Goal: Task Accomplishment & Management: Manage account settings

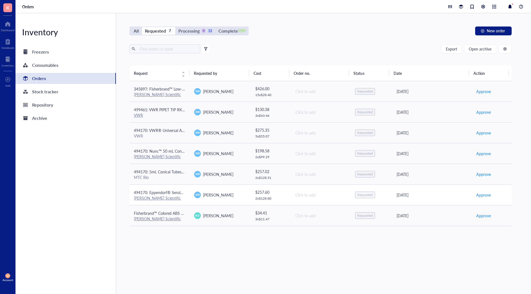
click at [171, 203] on td "494170: Eppendorf® Serological Pipets, Eppendorf® Serological Pipets, Capacity=…" at bounding box center [159, 195] width 60 height 21
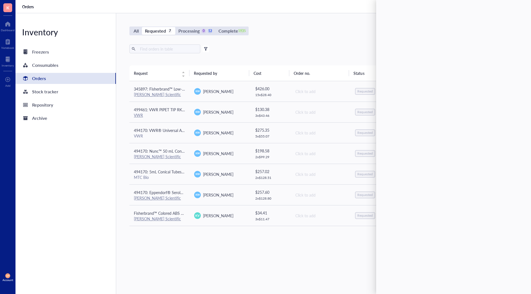
click at [205, 246] on div "Request Requested by Cost Order no. Status Date Action 345897: Fisherbrand™ Low…" at bounding box center [320, 167] width 382 height 203
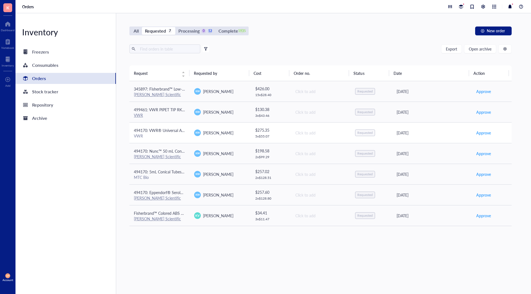
click at [173, 142] on td "494170: VWR® Universal Aerosol Filter Pipet Tips, Racked, Sterile, 100 - 1000 µ…" at bounding box center [159, 132] width 60 height 21
click at [176, 198] on div "[PERSON_NAME] Scientific" at bounding box center [159, 198] width 51 height 5
click at [180, 176] on div "MTC Bio" at bounding box center [159, 177] width 51 height 5
click at [188, 32] on div "Processing" at bounding box center [188, 31] width 21 height 8
click at [175, 27] on input "Processing 0 12" at bounding box center [175, 27] width 0 height 0
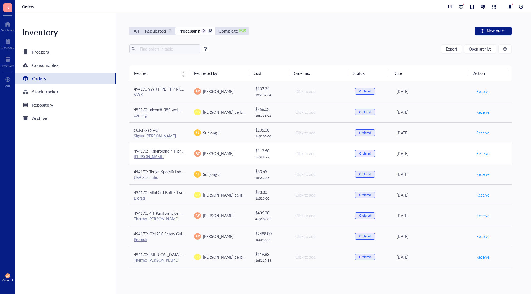
click at [174, 158] on div "[PERSON_NAME]" at bounding box center [159, 156] width 51 height 5
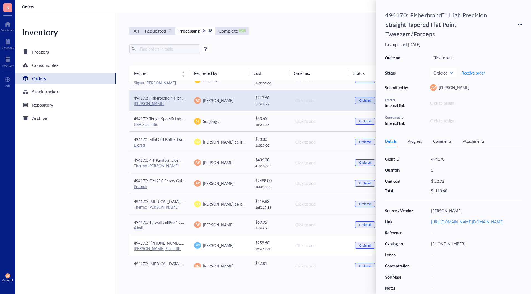
scroll to position [62, 0]
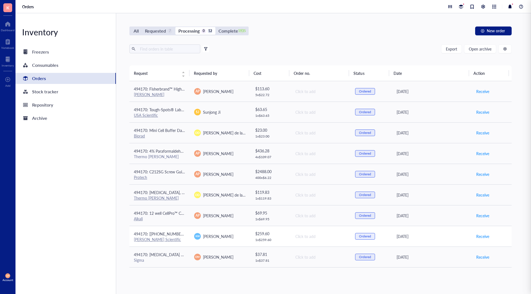
click at [173, 244] on td "494170: [[PHONE_NUMBER]] 25 mL individually wrapped resevoirs [PERSON_NAME] Sci…" at bounding box center [159, 236] width 60 height 21
click at [175, 278] on div "All Requested 7 Processing 0 12 Complete 1935 New order Export Open archive Fil…" at bounding box center [320, 153] width 408 height 281
click at [167, 30] on div "7" at bounding box center [169, 31] width 5 height 5
click at [142, 27] on input "Requested 7" at bounding box center [142, 27] width 0 height 0
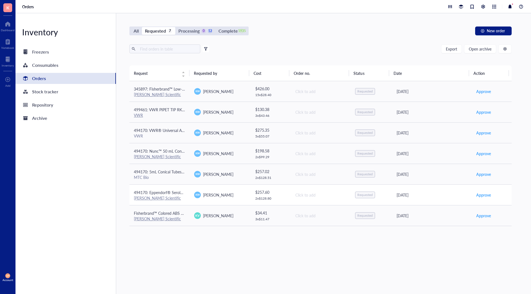
click at [167, 192] on span "494170: Eppendorf® Serological Pipets, Eppendorf® Serological Pipets, Capacity=…" at bounding box center [279, 193] width 290 height 6
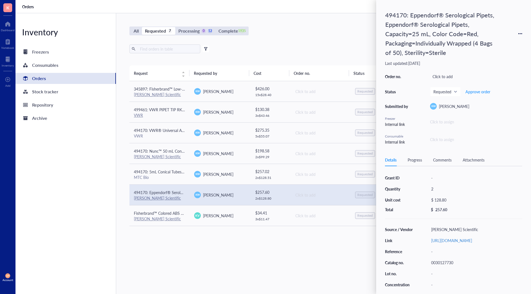
click at [450, 266] on div "0030127730" at bounding box center [474, 263] width 93 height 8
click at [438, 201] on div "$ 128.80" at bounding box center [473, 200] width 91 height 8
drag, startPoint x: 459, startPoint y: 200, endPoint x: 433, endPoint y: 201, distance: 26.3
click at [436, 200] on div "$ 128.80" at bounding box center [472, 200] width 93 height 9
type input "141.68"
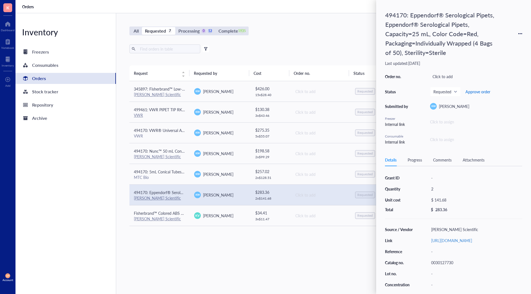
click at [478, 91] on span "Approve order" at bounding box center [477, 92] width 25 height 4
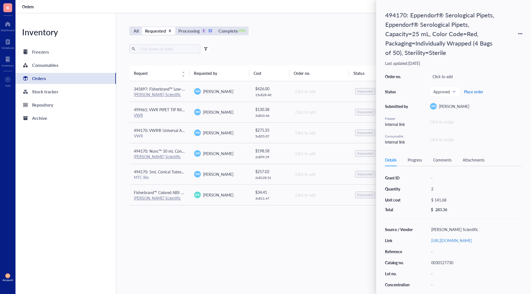
click at [478, 91] on span "Place order" at bounding box center [473, 92] width 19 height 4
click at [173, 176] on div "MTC Bio" at bounding box center [159, 177] width 51 height 5
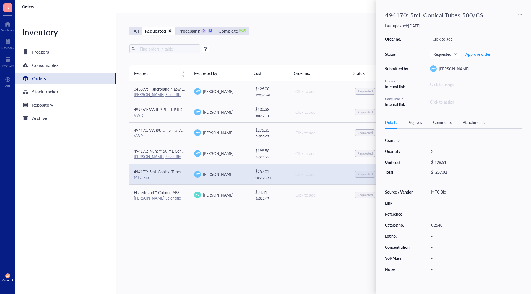
click at [449, 227] on div "C2540" at bounding box center [474, 225] width 93 height 8
click at [443, 162] on div "$ 128.51" at bounding box center [473, 163] width 91 height 8
drag, startPoint x: 449, startPoint y: 164, endPoint x: 436, endPoint y: 165, distance: 13.3
click at [436, 165] on div "$ 128.51" at bounding box center [472, 163] width 93 height 9
type input "114.99"
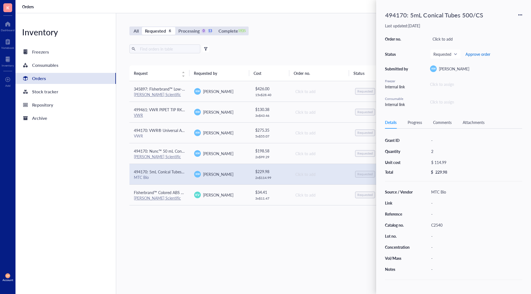
click at [483, 54] on span "Approve order" at bounding box center [477, 54] width 25 height 4
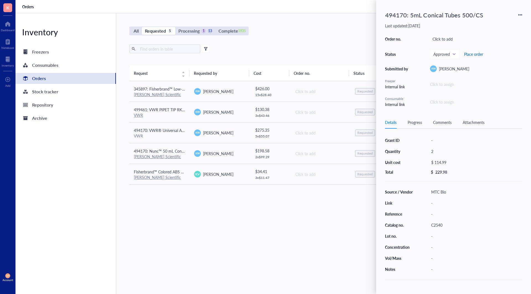
click at [480, 53] on span "Place order" at bounding box center [473, 54] width 19 height 4
click at [185, 156] on td "494170: Nunc™ 50 mL Conical Polypropylene Centrifuge Tubes, Sterile, Racked Fis…" at bounding box center [159, 153] width 60 height 21
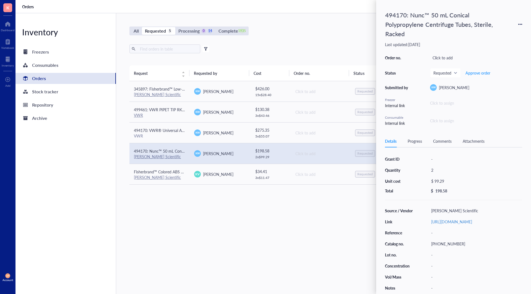
click at [444, 248] on div "12-565-271" at bounding box center [474, 244] width 93 height 8
click at [483, 72] on span "Approve order" at bounding box center [477, 73] width 25 height 4
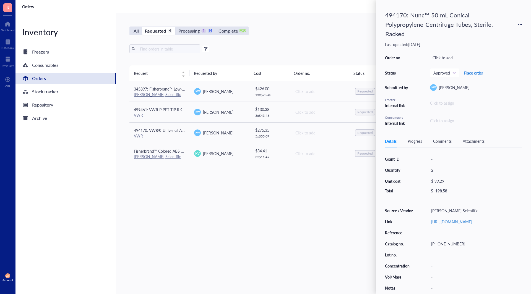
click at [480, 74] on span "Place order" at bounding box center [473, 73] width 19 height 4
drag, startPoint x: 164, startPoint y: 133, endPoint x: 171, endPoint y: 131, distance: 7.6
click at [164, 132] on span "494170: VWR® Universal Aerosol Filter Pipet Tips, Racked, Sterile, 100 - 1000 µl" at bounding box center [203, 131] width 138 height 6
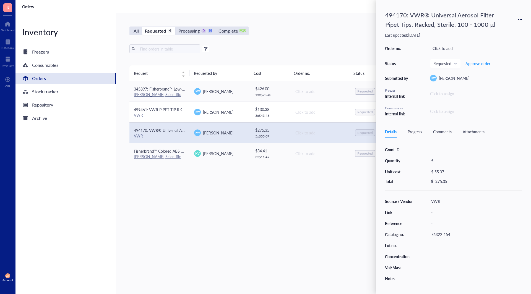
click at [167, 107] on span "499461: VWR PIPET TIP RKD FLTR LR ST 10 UL PK960 (0.1-10uL Tips)" at bounding box center [195, 110] width 122 height 6
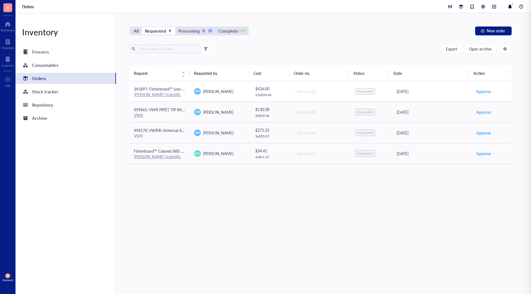
click at [170, 95] on div "[PERSON_NAME] Scientific" at bounding box center [159, 94] width 51 height 5
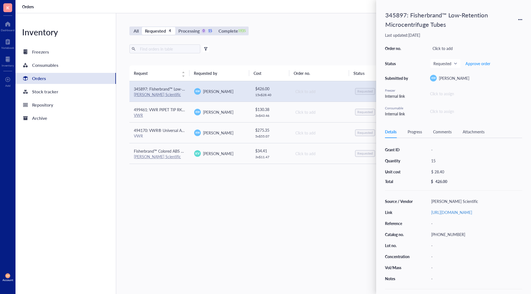
click at [459, 239] on div "02-681-320" at bounding box center [474, 235] width 93 height 8
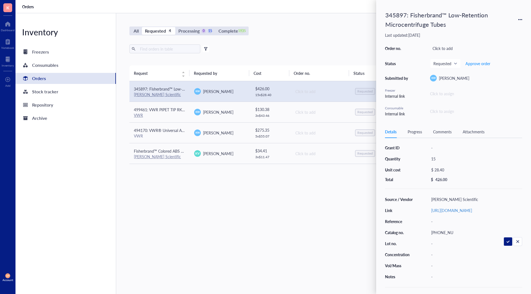
drag, startPoint x: 446, startPoint y: 279, endPoint x: 442, endPoint y: 276, distance: 4.3
click at [446, 279] on div "Grant ID - Quantity 15 Unit cost $ 28.40 Total $ 426.00 Source / Vendor Fisher …" at bounding box center [453, 218] width 137 height 151
click at [441, 275] on div "-" at bounding box center [474, 277] width 93 height 8
type input "case of 20 pack, each pack is 250"
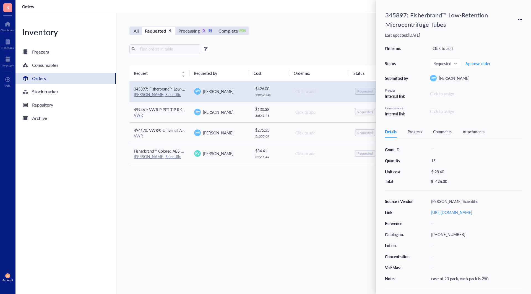
click at [457, 160] on div "15" at bounding box center [474, 161] width 93 height 8
type input "1"
click at [461, 171] on div "$ 28.40" at bounding box center [473, 172] width 91 height 8
drag, startPoint x: 463, startPoint y: 173, endPoint x: 428, endPoint y: 169, distance: 34.7
click at [428, 169] on div "$ 28.40" at bounding box center [472, 172] width 93 height 9
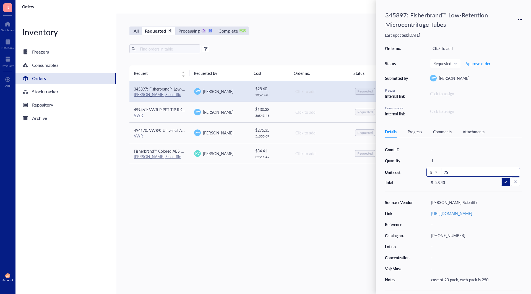
type input "259"
click at [479, 66] on span "Approve order" at bounding box center [477, 63] width 25 height 4
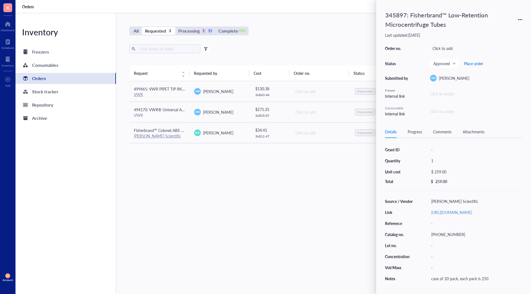
click at [477, 64] on span "Place order" at bounding box center [473, 63] width 19 height 4
click at [169, 117] on div "VWR" at bounding box center [159, 115] width 51 height 5
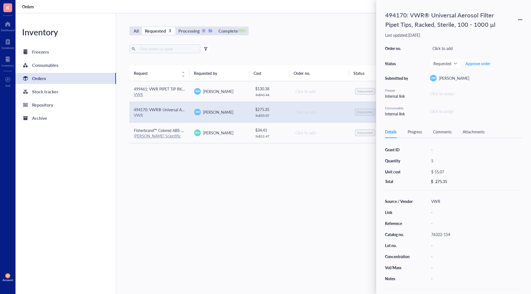
click at [445, 236] on div "76322-154" at bounding box center [474, 235] width 93 height 8
click at [475, 63] on span "Approve order" at bounding box center [477, 63] width 25 height 4
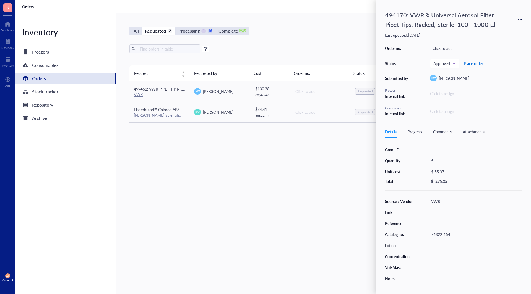
click at [475, 63] on span "Place order" at bounding box center [473, 63] width 19 height 4
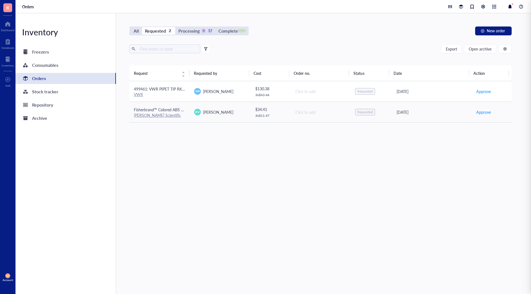
click at [175, 88] on span "499461: VWR PIPET TIP RKD FLTR LR ST 10 UL PK960 (0.1-10uL Tips)" at bounding box center [195, 89] width 122 height 6
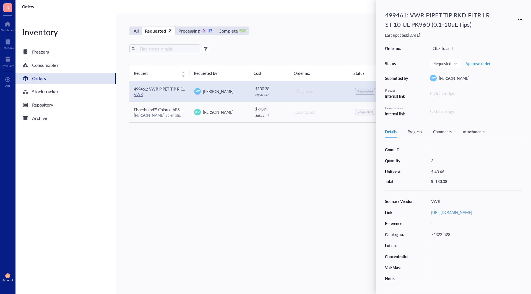
click at [444, 173] on div "$ 43.46" at bounding box center [473, 172] width 91 height 8
drag, startPoint x: 454, startPoint y: 172, endPoint x: 424, endPoint y: 174, distance: 29.3
click at [424, 174] on div "Grant ID - Quantity 3 Unit cost $ 43.46 Total $ 130.38" at bounding box center [453, 165] width 137 height 39
type input "44.57"
click at [484, 65] on span "Approve order" at bounding box center [477, 63] width 25 height 4
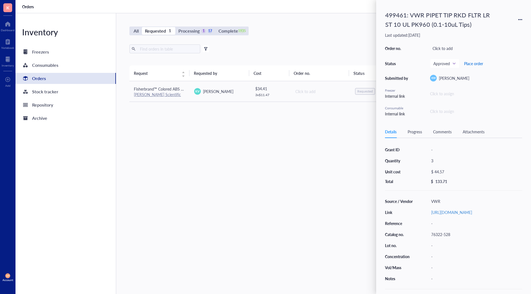
click at [475, 62] on span "Place order" at bounding box center [473, 63] width 19 height 4
click at [200, 148] on div "Request Requested by Cost Order no. Status Date Action Fisherbrand™ Colored ABS…" at bounding box center [320, 167] width 382 height 203
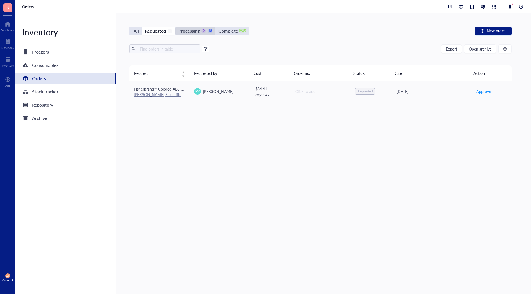
click at [184, 28] on div "Processing" at bounding box center [188, 31] width 21 height 8
click at [175, 27] on input "Processing 0 18" at bounding box center [175, 27] width 0 height 0
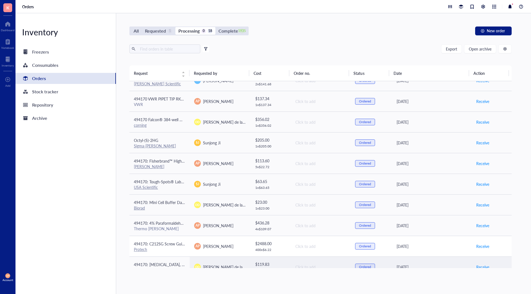
scroll to position [186, 0]
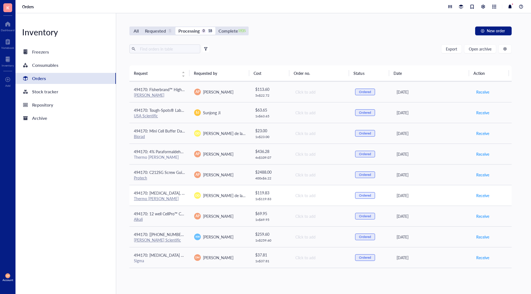
click at [174, 190] on td "494170: Isopropanol, 99.6%, ACS reagent, meets the requirements of Reag.Ph.Eur.…" at bounding box center [159, 195] width 60 height 21
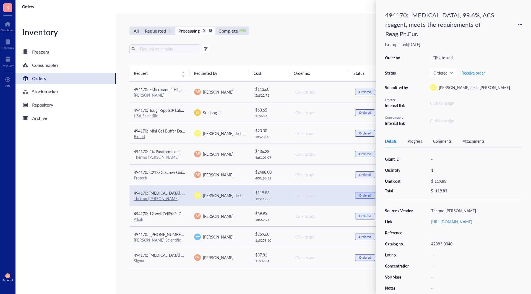
click at [413, 143] on div "Progress" at bounding box center [414, 141] width 14 height 6
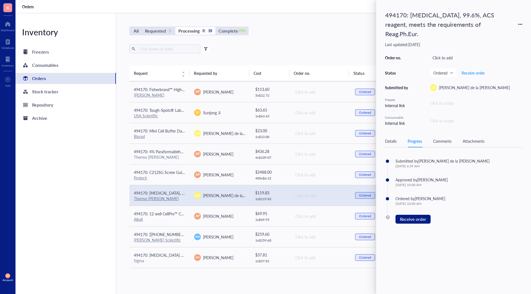
click at [448, 139] on div "Comments" at bounding box center [442, 141] width 19 height 6
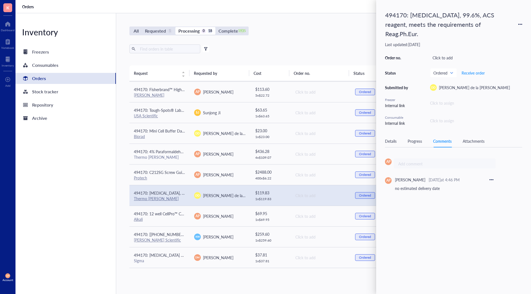
click at [387, 140] on div "Details" at bounding box center [391, 141] width 12 height 6
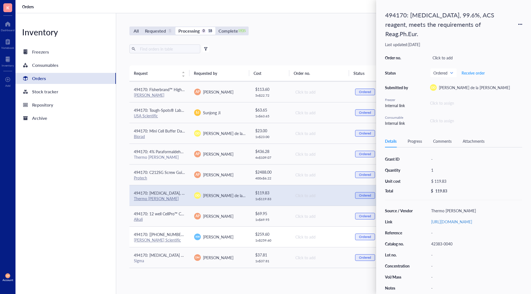
click at [179, 239] on div "[PERSON_NAME] Scientific" at bounding box center [159, 240] width 51 height 5
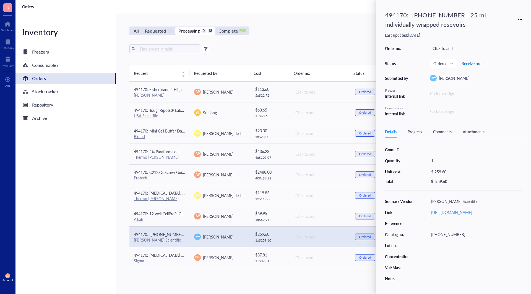
click at [479, 62] on span "Receive order" at bounding box center [472, 63] width 23 height 4
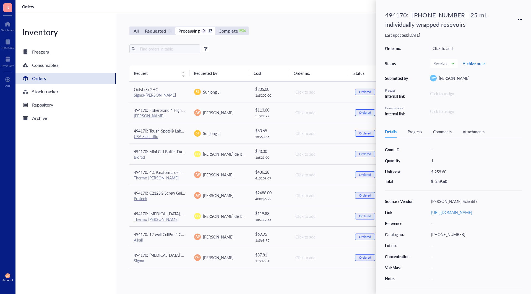
scroll to position [165, 0]
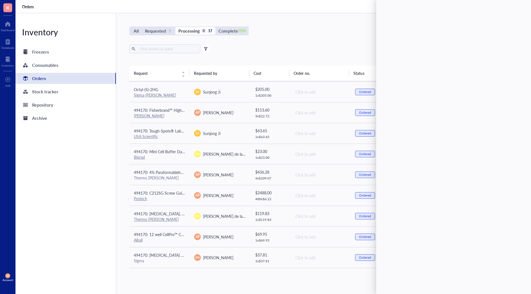
click at [96, 170] on div "Inventory Freezers Consumables Orders Stock tracker Repository Archive" at bounding box center [65, 153] width 101 height 281
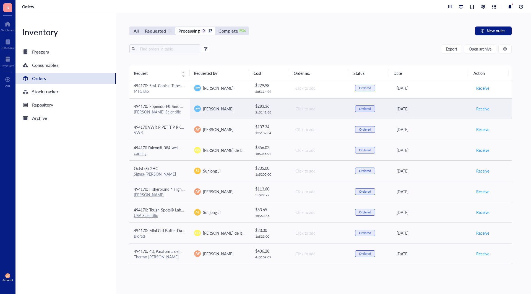
scroll to position [0, 0]
